Goal: Obtain resource: Obtain resource

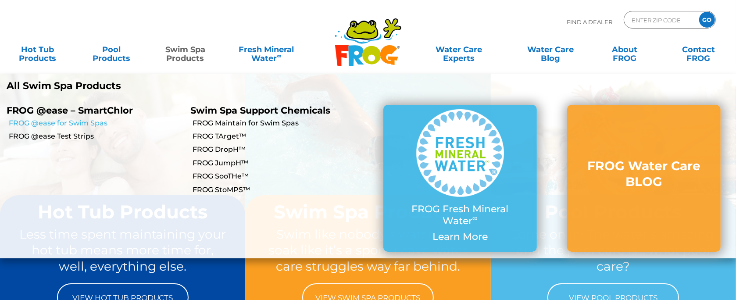
click at [63, 122] on link "FROG @ease for Swim Spas" at bounding box center [96, 123] width 175 height 10
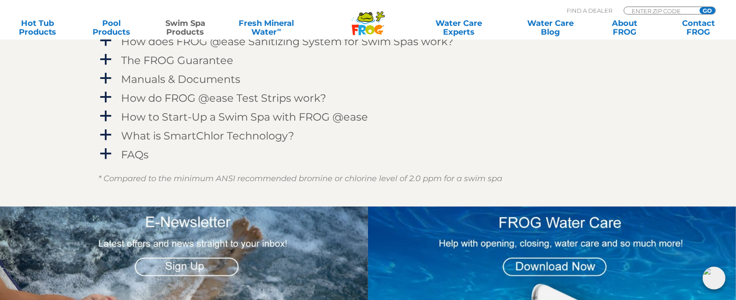
scroll to position [1140, 0]
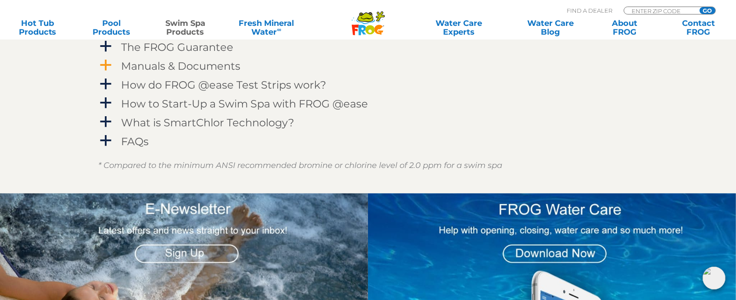
click at [193, 67] on h4 "Manuals & Documents" at bounding box center [180, 66] width 119 height 12
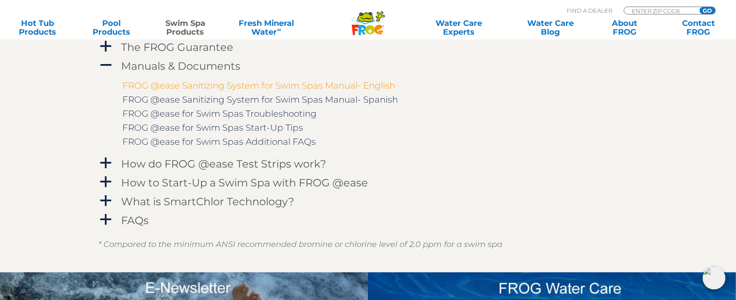
click at [329, 82] on link "FROG @ease Sanitizing System for Swim Spas Manual- English" at bounding box center [258, 85] width 273 height 11
